Goal: Transaction & Acquisition: Purchase product/service

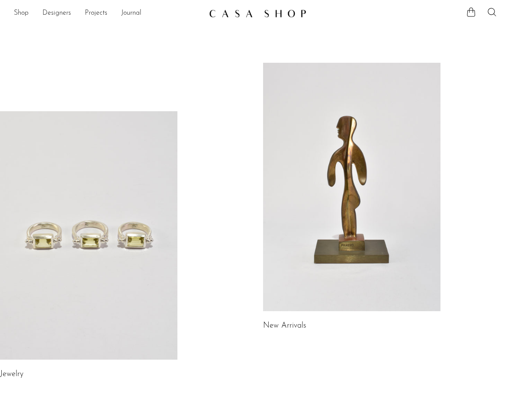
scroll to position [2, 0]
click at [84, 174] on link at bounding box center [89, 235] width 178 height 249
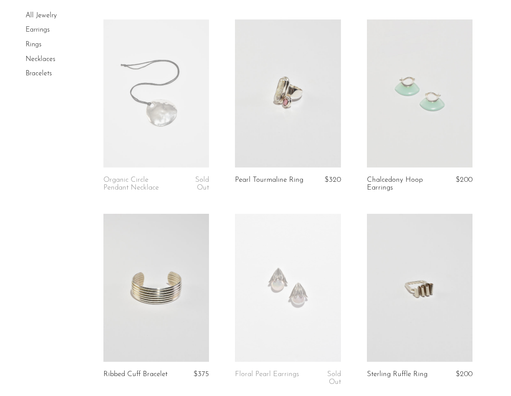
scroll to position [306, 0]
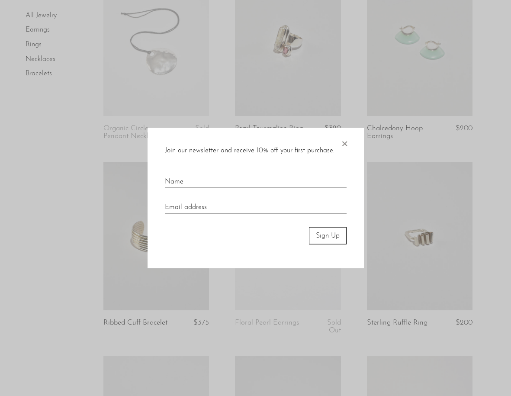
click at [346, 142] on span "×" at bounding box center [344, 142] width 9 height 28
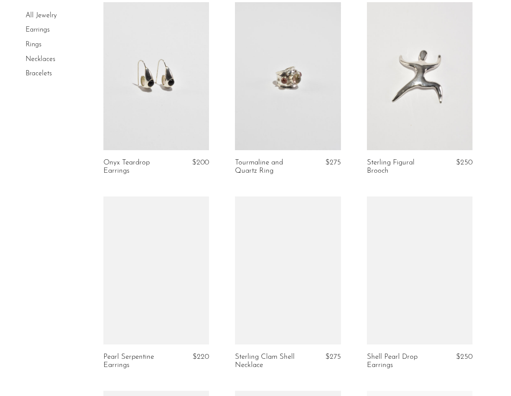
scroll to position [708, 0]
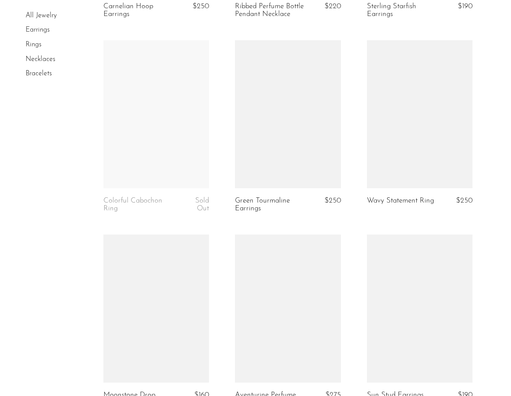
scroll to position [1966, 0]
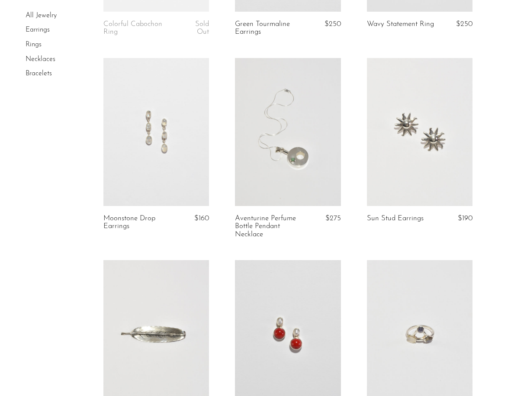
click at [169, 197] on link at bounding box center [156, 132] width 106 height 148
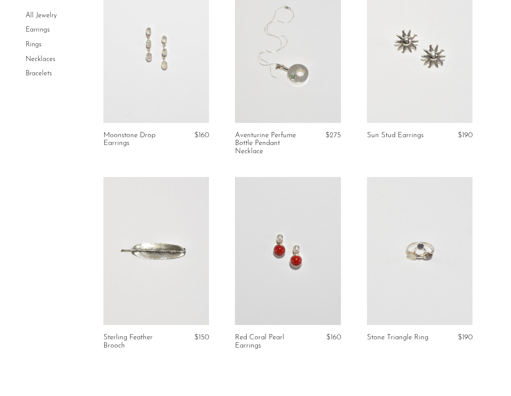
scroll to position [2121, 0]
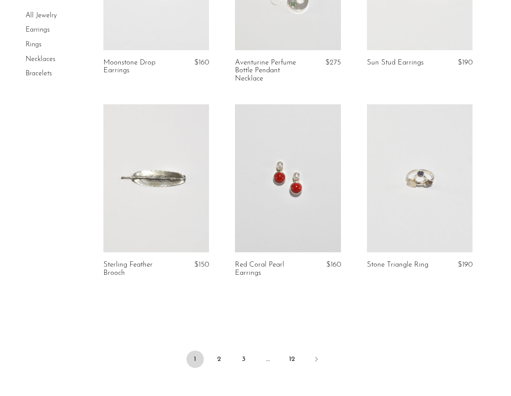
click at [211, 370] on li "2" at bounding box center [219, 360] width 17 height 19
click at [229, 366] on ul "1 2 3 … 12" at bounding box center [255, 360] width 511 height 26
click at [218, 367] on link "2" at bounding box center [219, 359] width 17 height 17
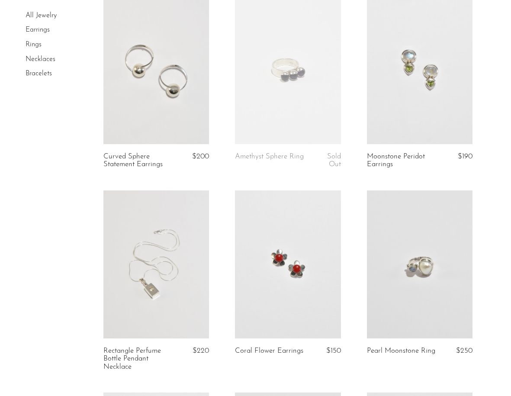
scroll to position [89, 0]
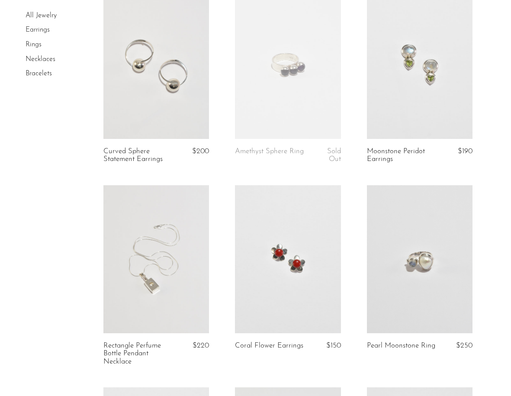
click at [408, 307] on link at bounding box center [420, 259] width 106 height 148
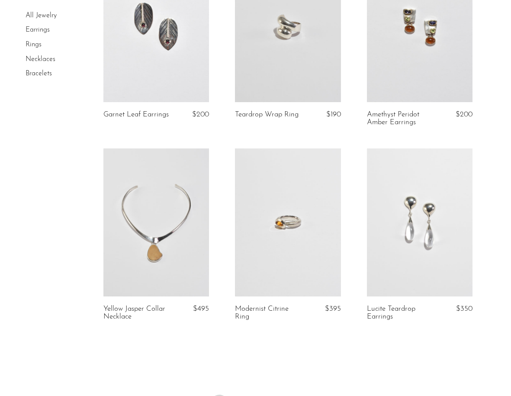
scroll to position [2113, 0]
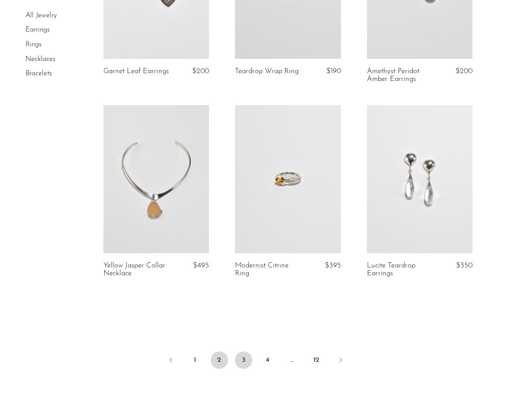
click at [241, 352] on link "3" at bounding box center [243, 360] width 17 height 17
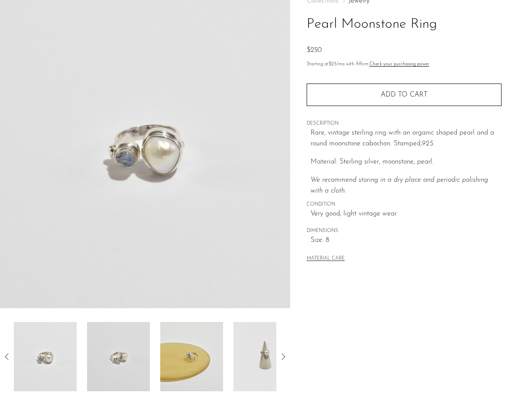
scroll to position [87, 0]
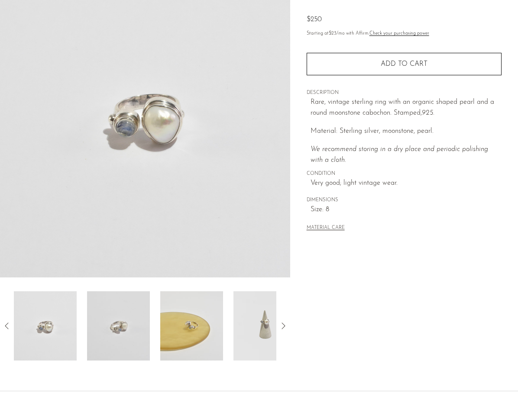
click at [169, 327] on img at bounding box center [191, 325] width 63 height 69
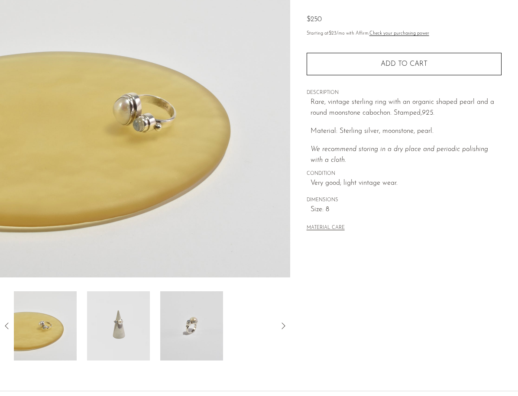
click at [201, 327] on img at bounding box center [191, 325] width 63 height 69
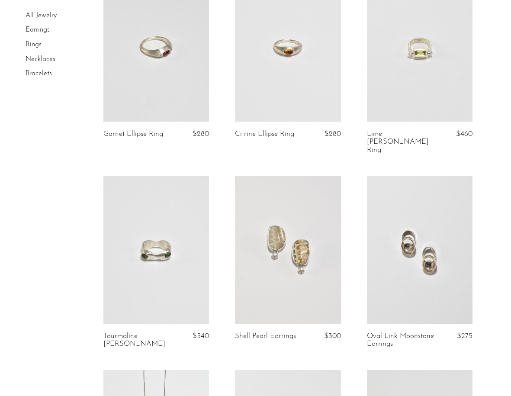
scroll to position [198, 0]
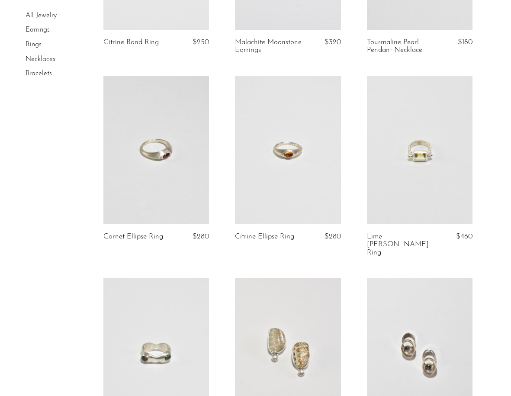
click at [272, 193] on link at bounding box center [288, 150] width 106 height 148
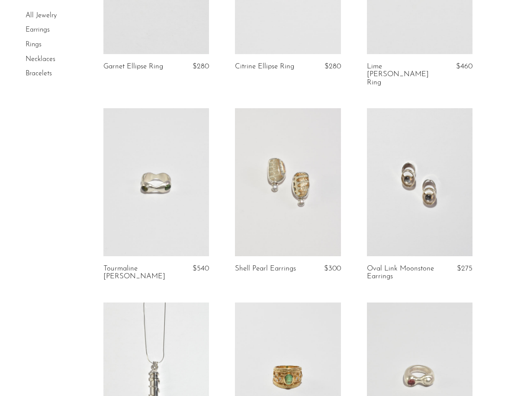
scroll to position [535, 0]
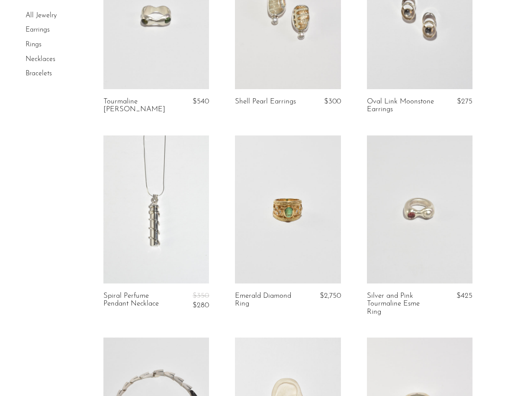
click at [409, 76] on article "Oval Link Moonstone Earrings $275" at bounding box center [420, 38] width 132 height 194
click at [404, 98] on link "Oval Link Moonstone Earrings" at bounding box center [401, 106] width 69 height 16
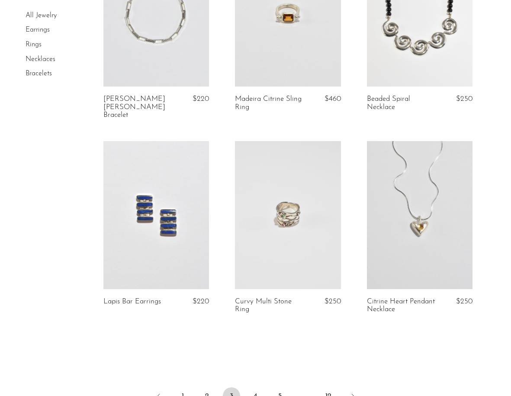
scroll to position [2120, 0]
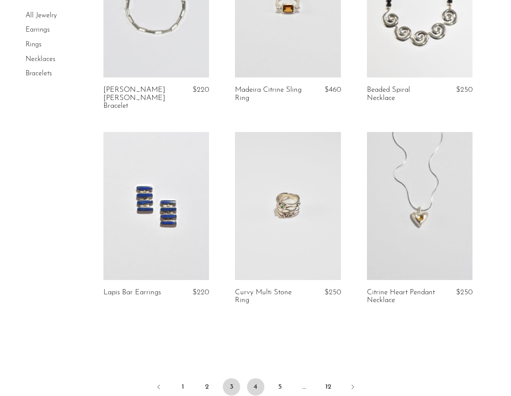
click at [257, 378] on link "4" at bounding box center [255, 386] width 17 height 17
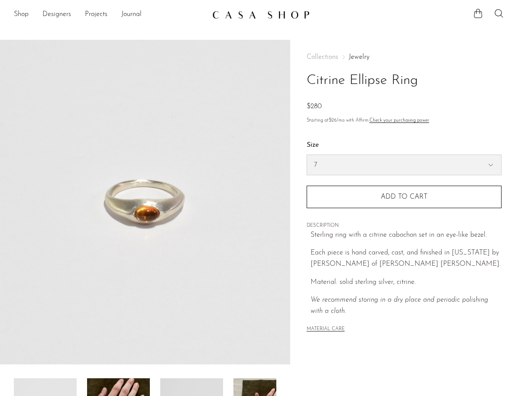
click at [341, 166] on select "7 6" at bounding box center [404, 165] width 194 height 20
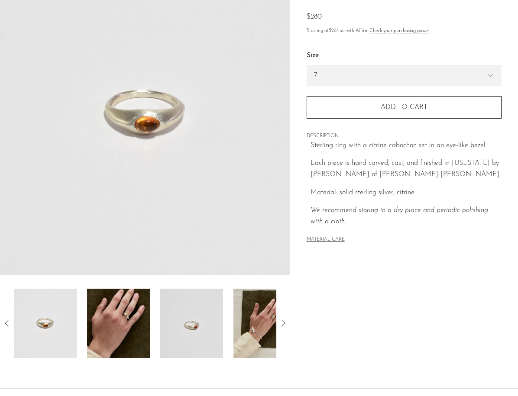
scroll to position [168, 0]
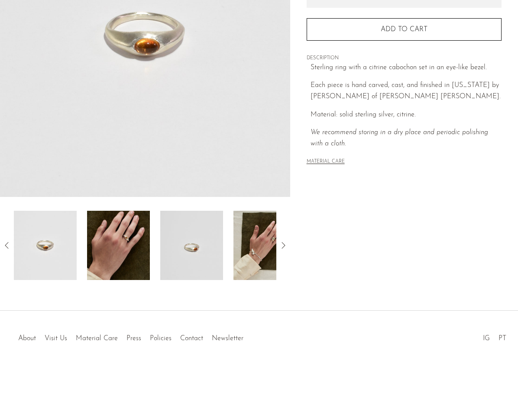
click at [247, 241] on img at bounding box center [264, 245] width 63 height 69
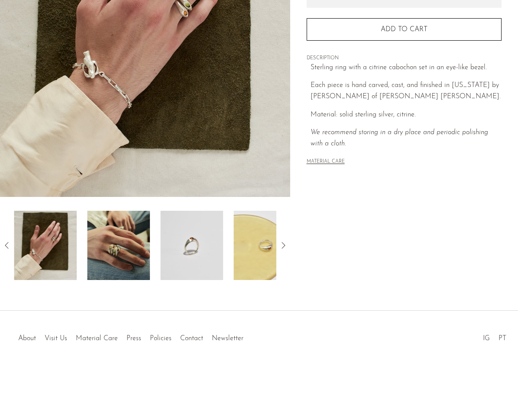
scroll to position [93, 0]
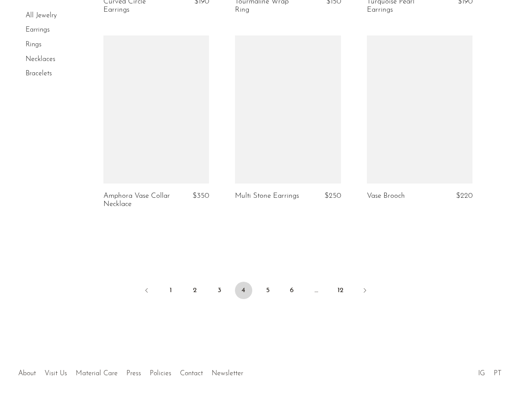
scroll to position [2202, 0]
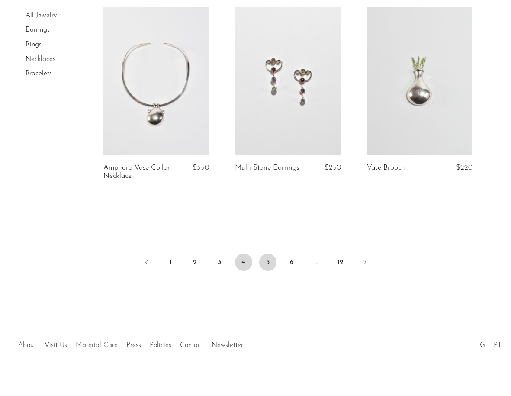
click at [261, 261] on link "5" at bounding box center [267, 262] width 17 height 17
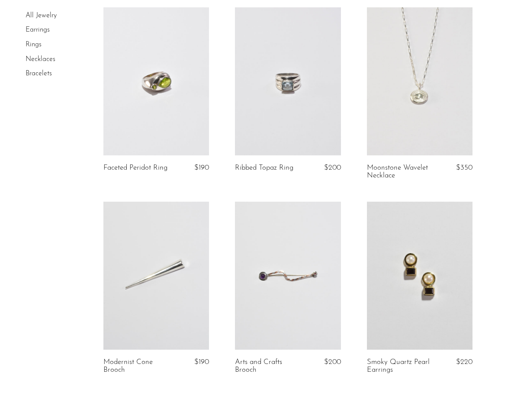
scroll to position [2132, 0]
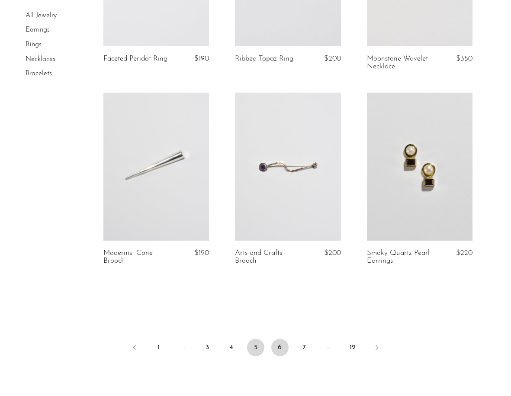
click at [277, 339] on link "6" at bounding box center [280, 347] width 17 height 17
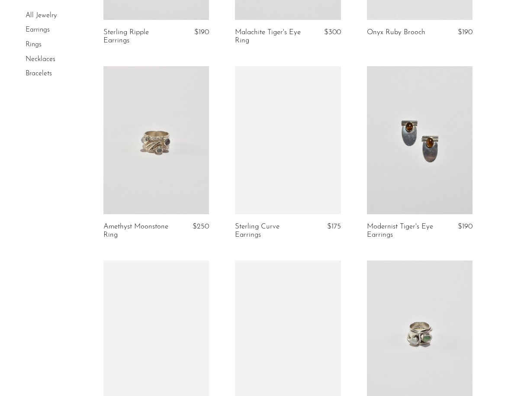
scroll to position [1137, 0]
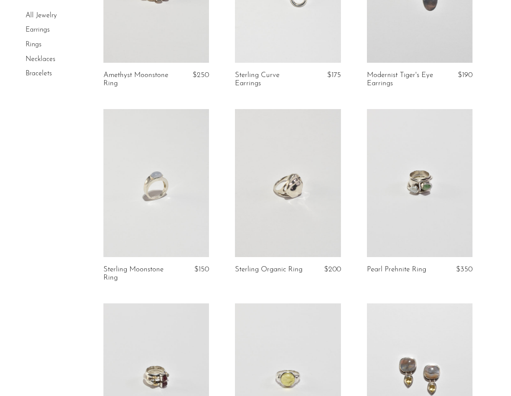
click at [192, 230] on link at bounding box center [156, 183] width 106 height 148
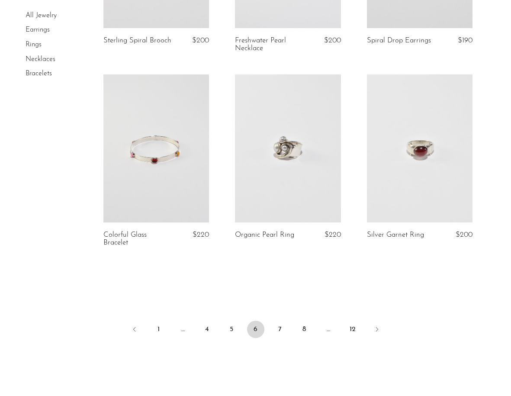
scroll to position [2218, 0]
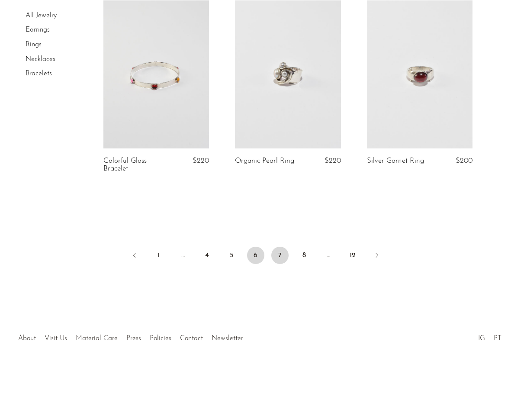
click at [281, 252] on link "7" at bounding box center [280, 255] width 17 height 17
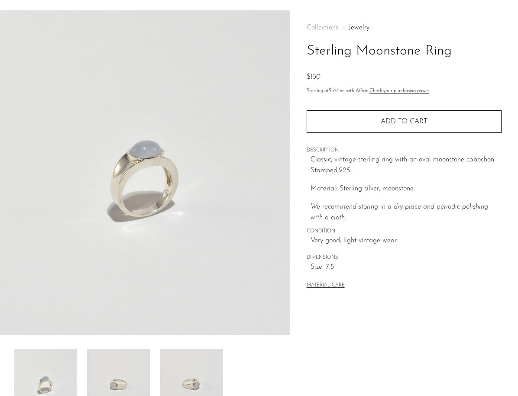
scroll to position [65, 0]
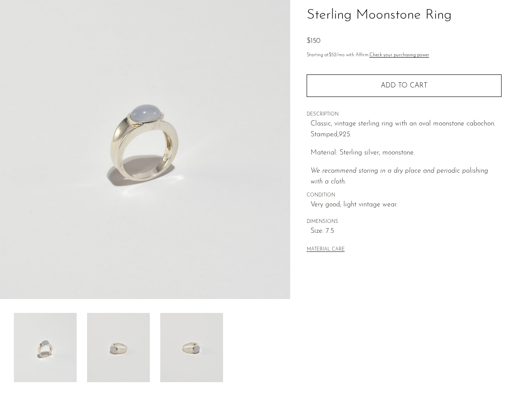
click at [123, 346] on img at bounding box center [118, 347] width 63 height 69
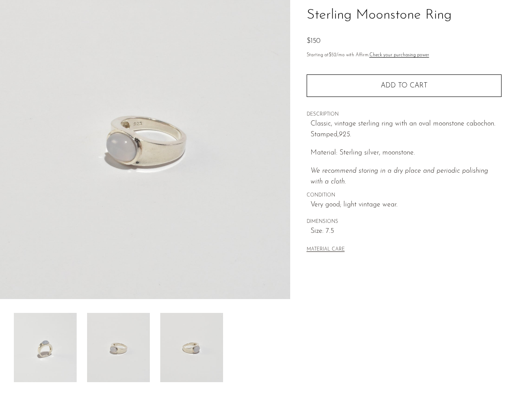
click at [181, 343] on img at bounding box center [191, 347] width 63 height 69
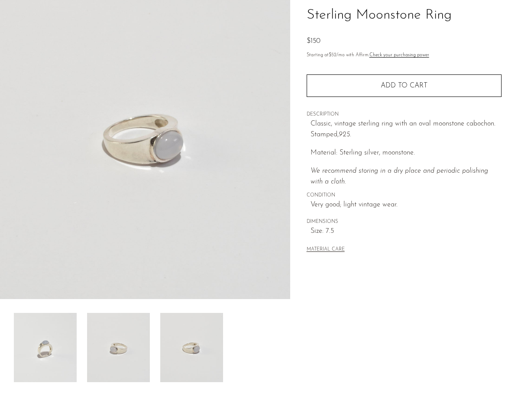
click at [137, 333] on img at bounding box center [118, 347] width 63 height 69
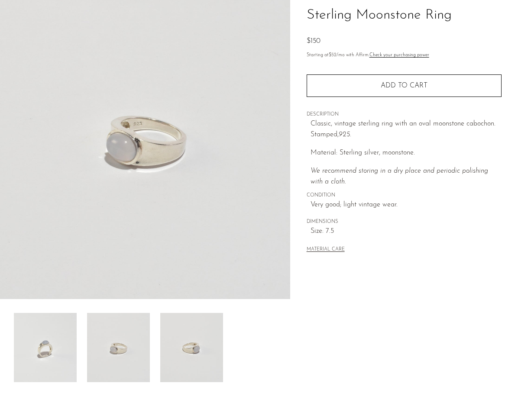
click at [41, 314] on img at bounding box center [45, 347] width 63 height 69
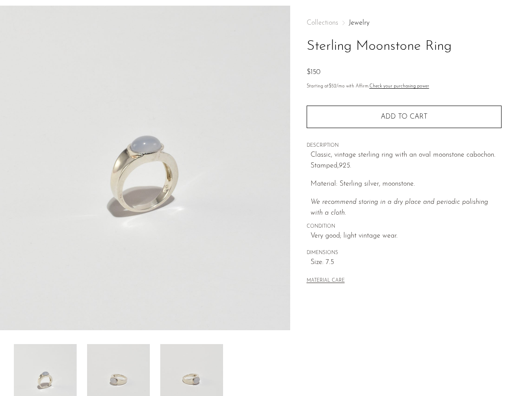
scroll to position [0, 0]
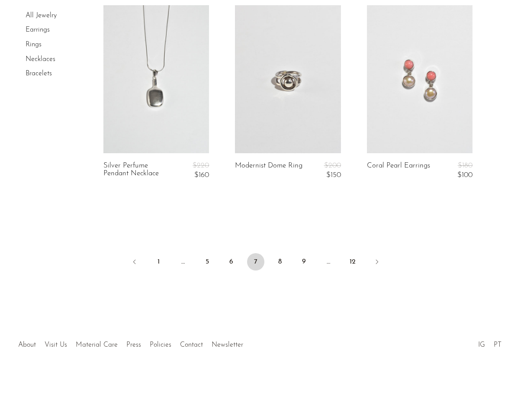
scroll to position [2230, 0]
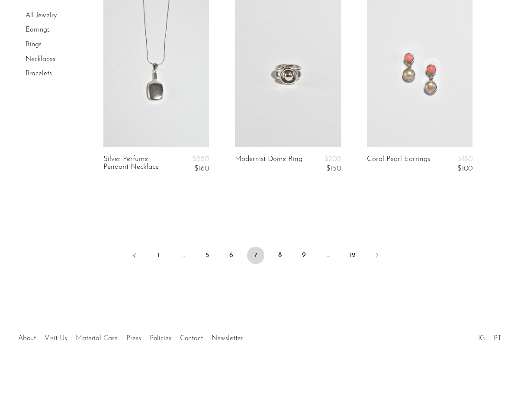
click at [217, 344] on div at bounding box center [256, 329] width 152 height 30
click at [223, 337] on div at bounding box center [256, 329] width 152 height 30
click at [226, 339] on div at bounding box center [256, 329] width 152 height 30
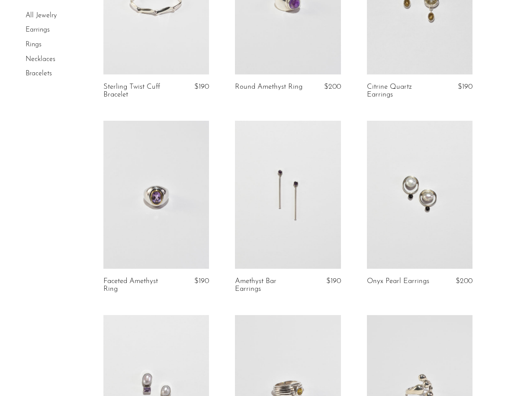
scroll to position [0, 0]
